Goal: Information Seeking & Learning: Learn about a topic

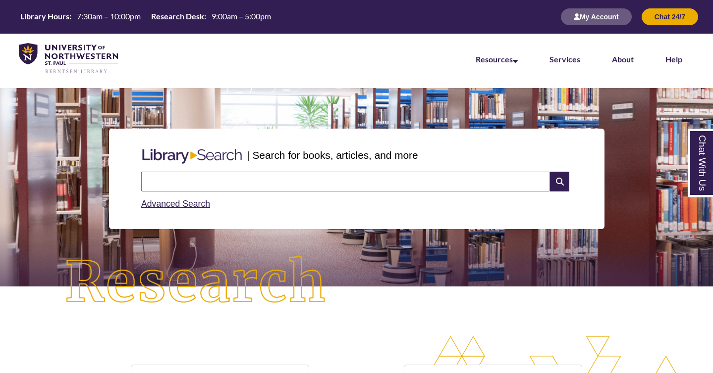
click at [221, 179] on input "text" at bounding box center [345, 182] width 409 height 20
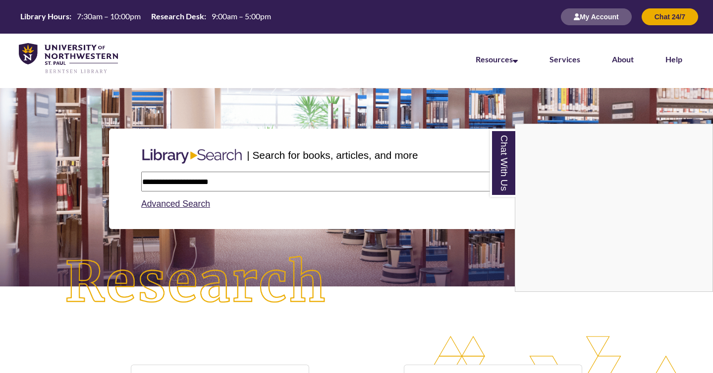
type input "**********"
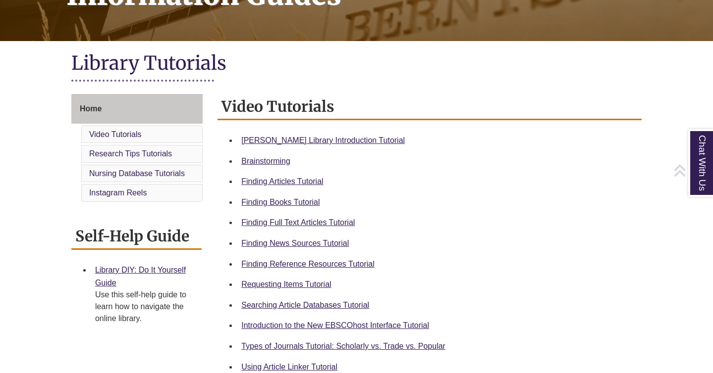
scroll to position [185, 0]
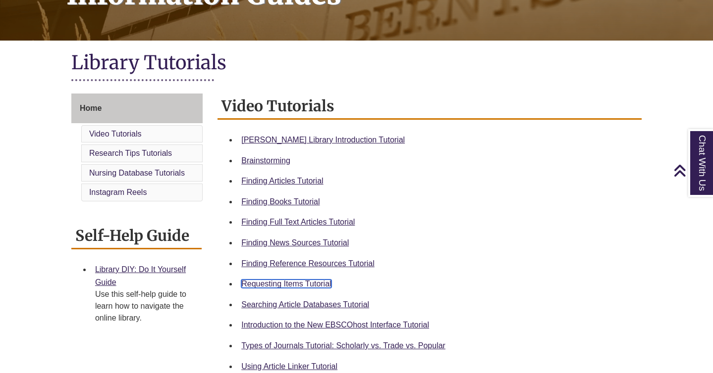
click at [298, 281] on link "Requesting Items Tutorial" at bounding box center [286, 284] width 90 height 8
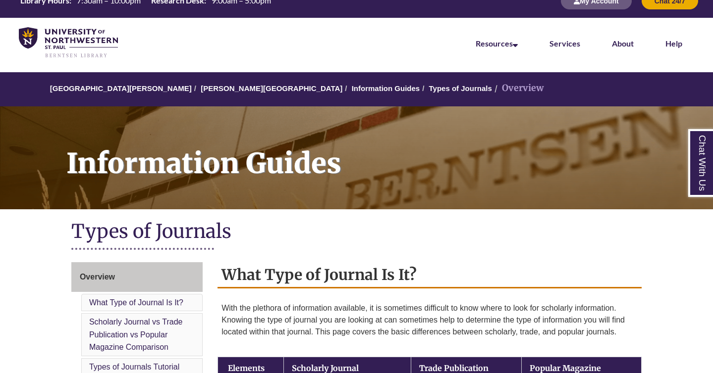
scroll to position [17, 0]
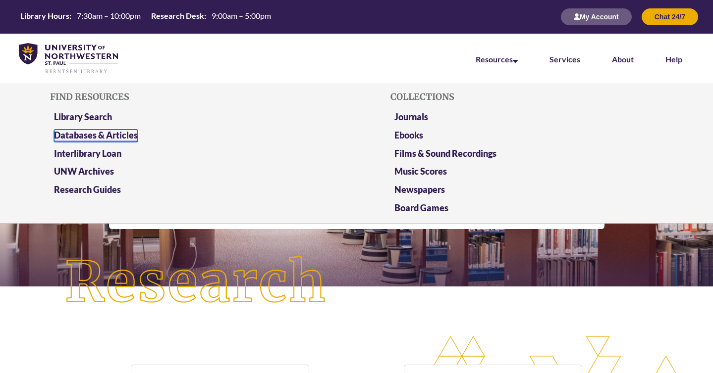
click at [125, 133] on link "Databases & Articles" at bounding box center [96, 136] width 84 height 12
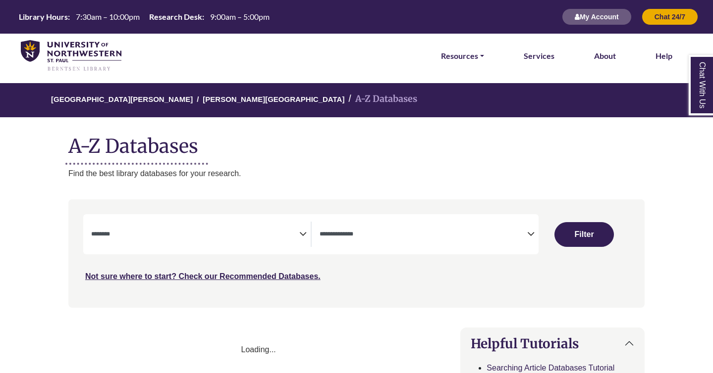
select select "Database Subject Filter"
select select "Database Types Filter"
select select "Database Subject Filter"
select select "Database Types Filter"
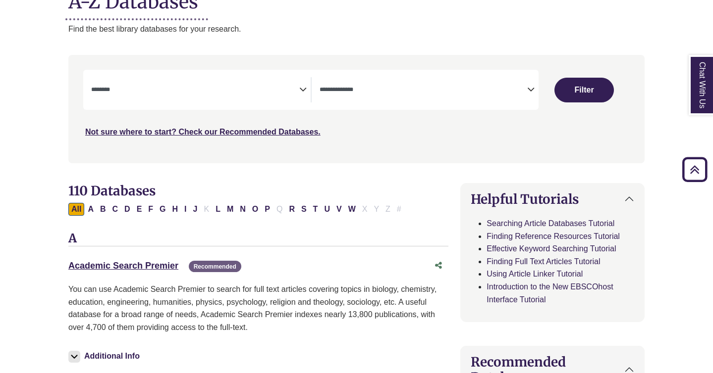
scroll to position [131, 0]
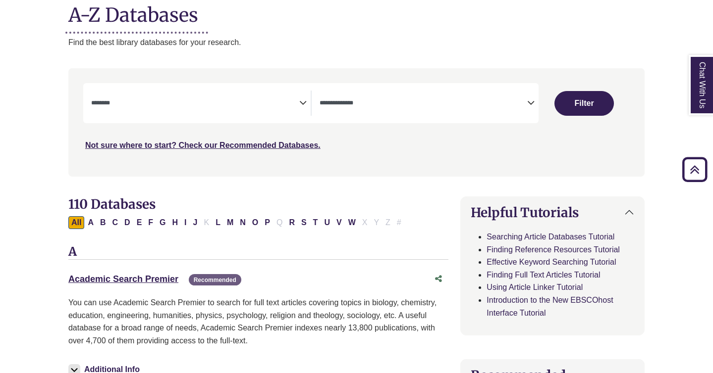
click at [300, 108] on icon "Search filters" at bounding box center [302, 101] width 7 height 15
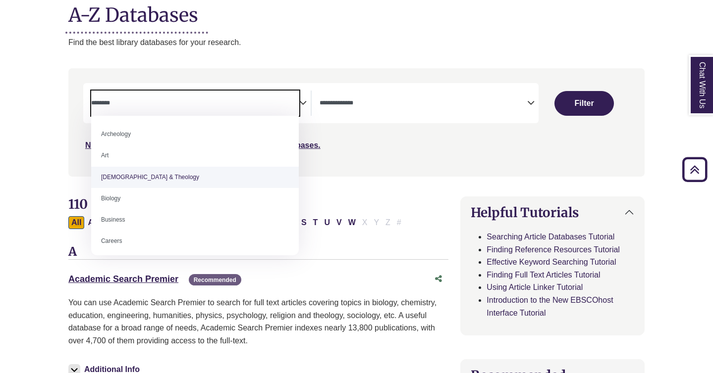
select select "*****"
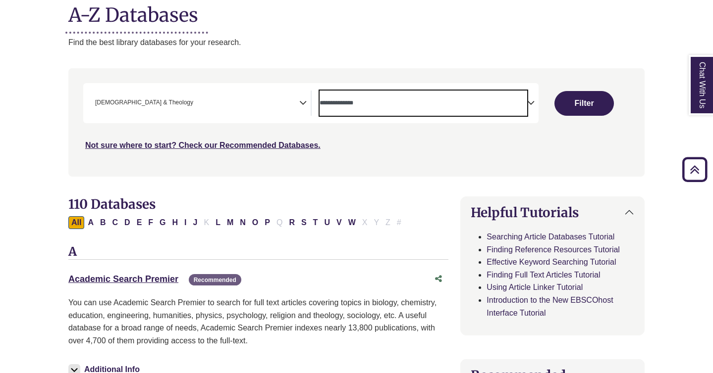
click at [348, 101] on textarea "Search" at bounding box center [423, 104] width 208 height 8
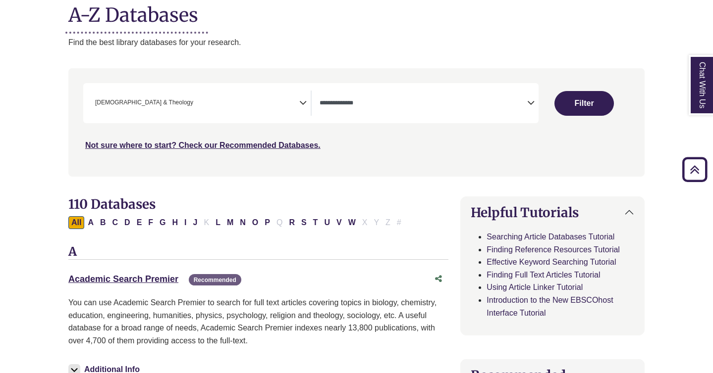
click at [304, 104] on icon "Search filters" at bounding box center [302, 101] width 7 height 15
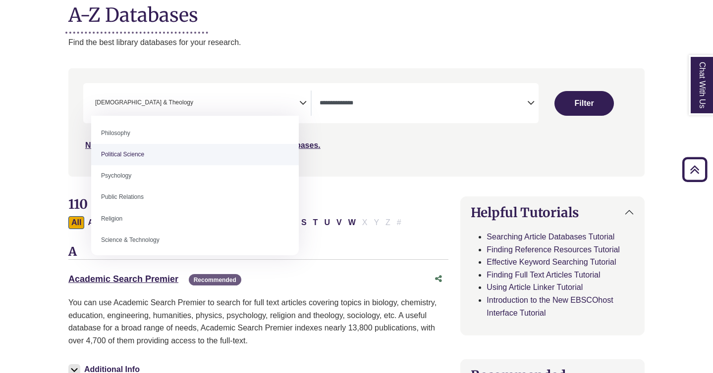
scroll to position [754, 0]
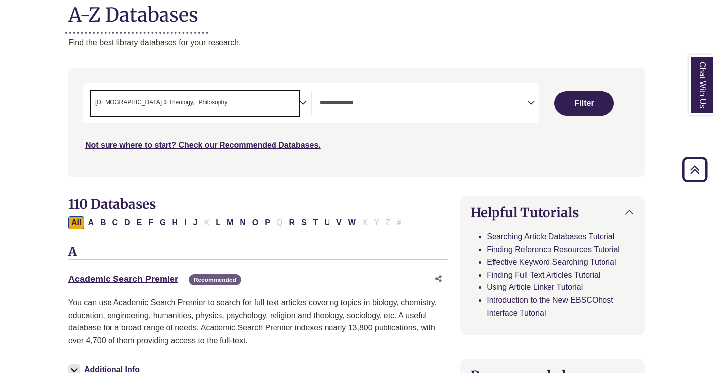
click at [254, 106] on span "× Bible & Theology × Philosophy" at bounding box center [195, 103] width 208 height 25
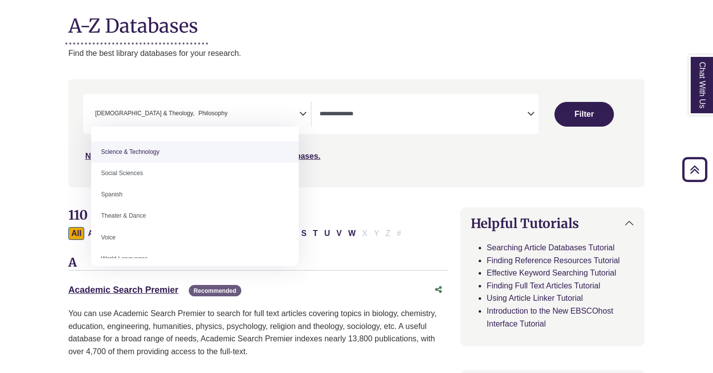
scroll to position [853, 0]
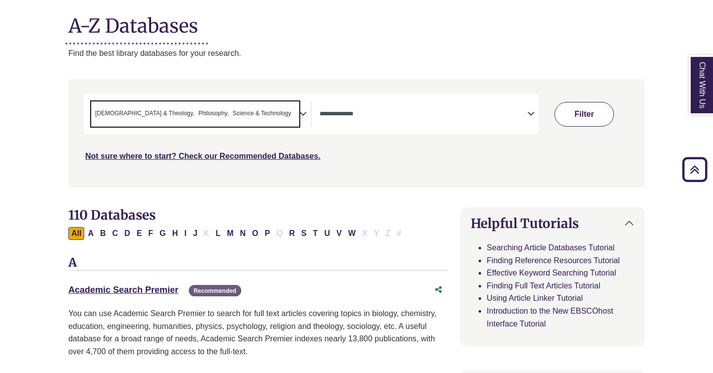
click at [589, 117] on button "Filter" at bounding box center [583, 114] width 59 height 25
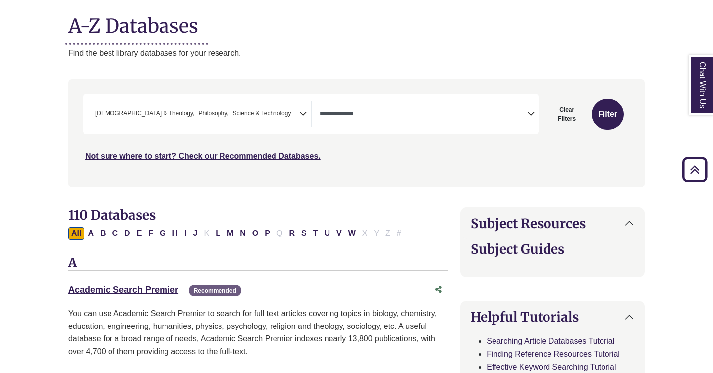
select select "Database Types Filter"
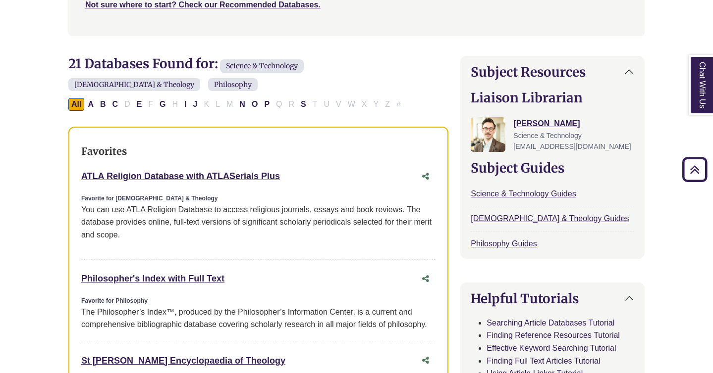
scroll to position [276, 0]
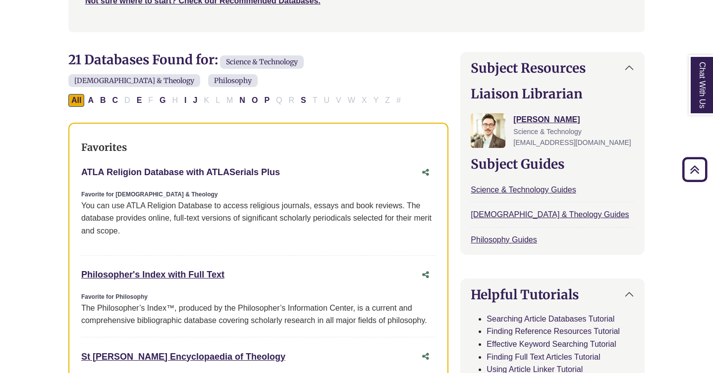
click at [209, 167] on link "ATLA Religion Database with ATLASerials Plus This link opens in a new window" at bounding box center [180, 172] width 199 height 10
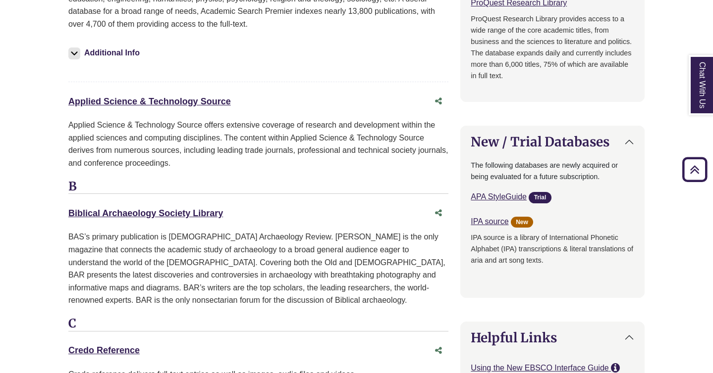
scroll to position [919, 0]
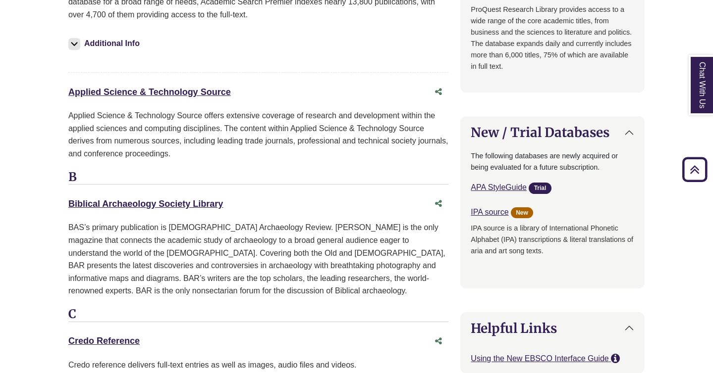
drag, startPoint x: 235, startPoint y: 174, endPoint x: 61, endPoint y: 177, distance: 173.4
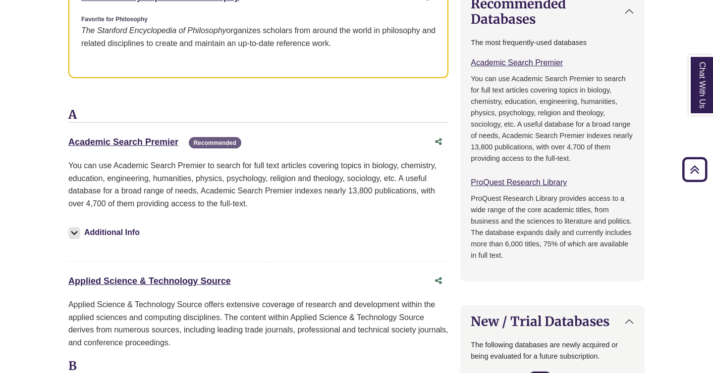
scroll to position [734, 0]
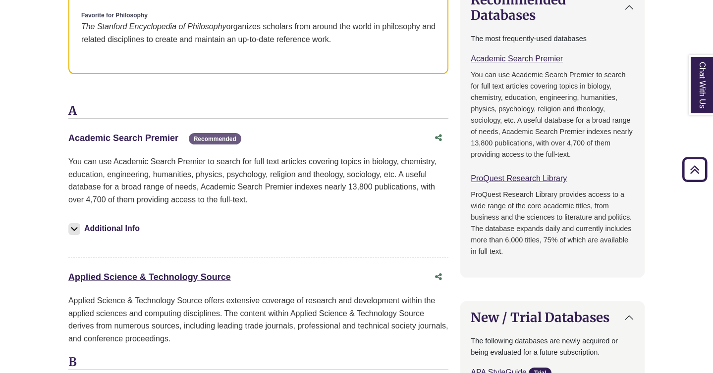
click at [131, 133] on link "Academic Search Premier This link opens in a new window" at bounding box center [123, 138] width 110 height 10
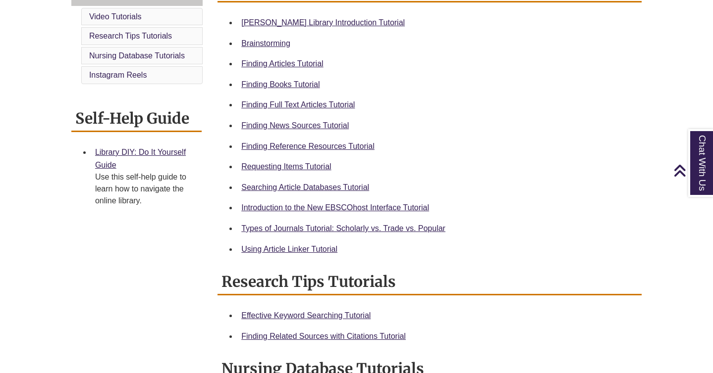
scroll to position [321, 0]
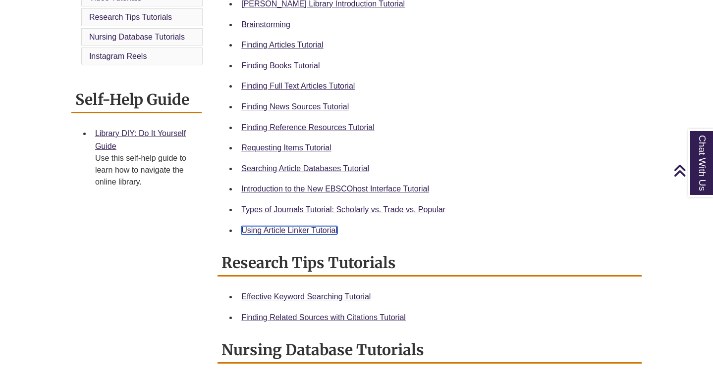
click at [315, 230] on link "Using Article Linker Tutorial" at bounding box center [289, 230] width 96 height 8
